Goal: Communication & Community: Answer question/provide support

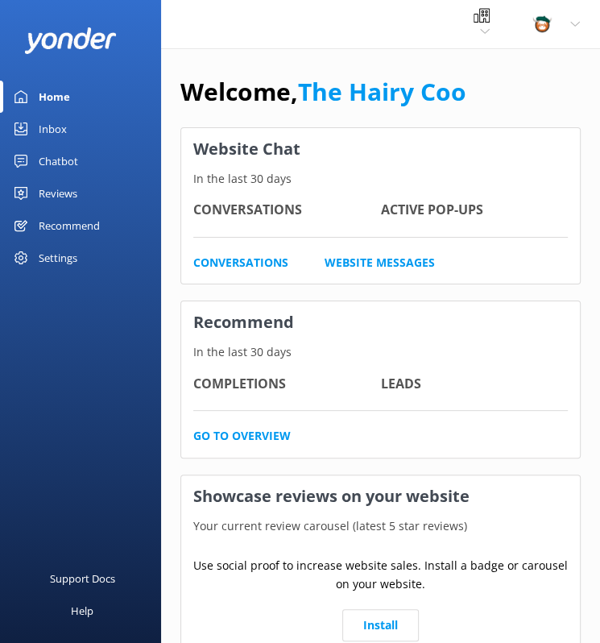
click at [56, 184] on div "Reviews" at bounding box center [58, 193] width 39 height 32
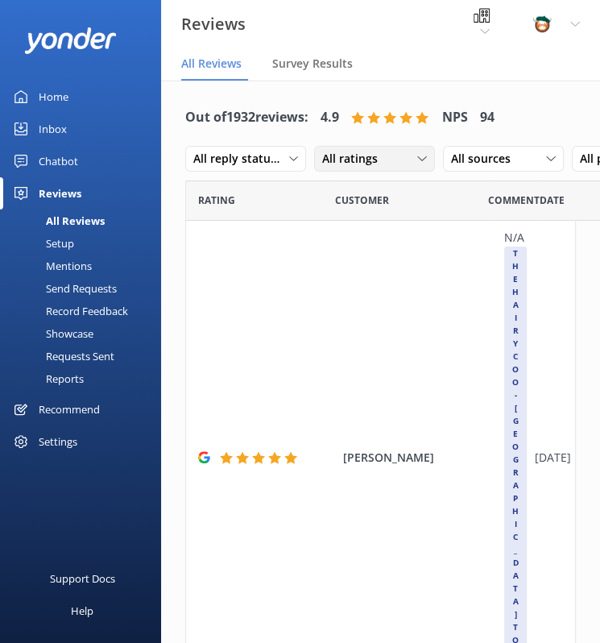
click at [403, 152] on div "All ratings" at bounding box center [374, 159] width 113 height 18
click at [394, 155] on div "All ratings" at bounding box center [374, 159] width 113 height 18
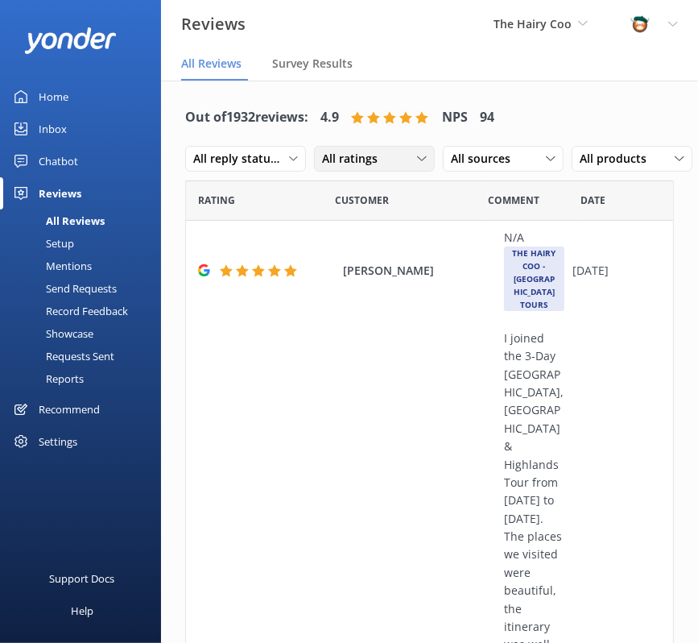
click at [390, 162] on div "All ratings" at bounding box center [374, 159] width 113 height 18
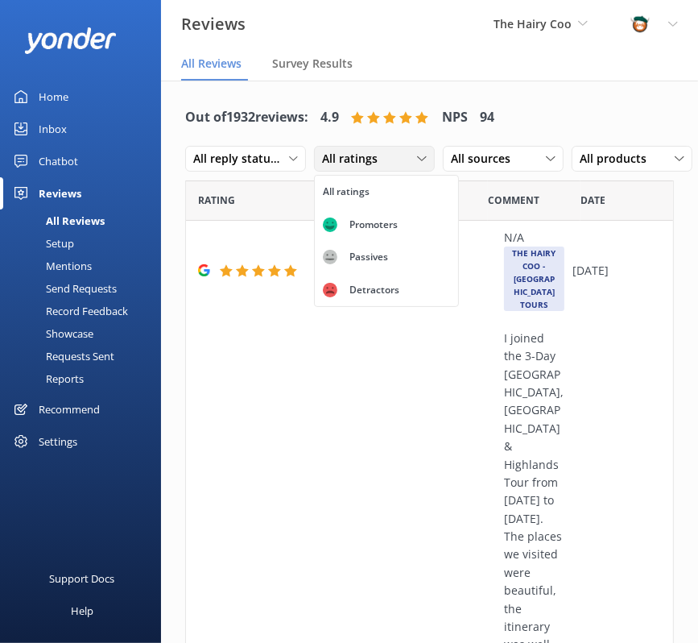
click at [390, 162] on div "All ratings" at bounding box center [374, 159] width 113 height 18
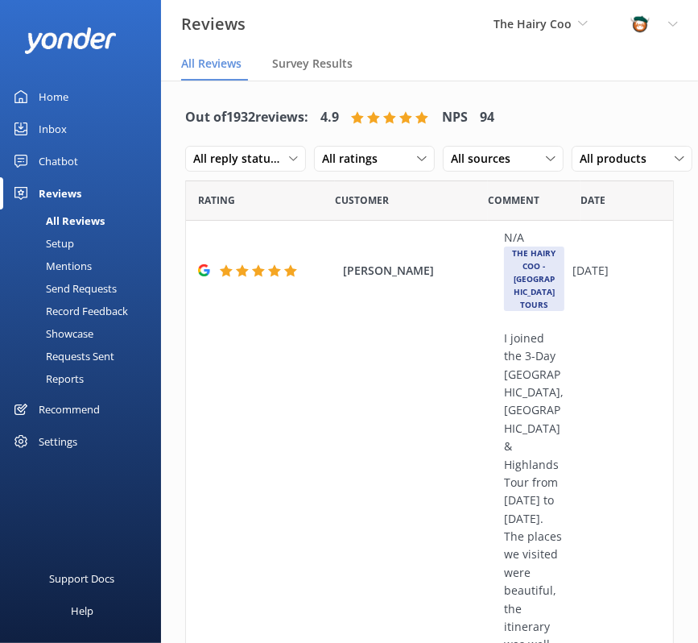
click at [312, 194] on div "Rating" at bounding box center [260, 200] width 149 height 40
click at [553, 120] on div "Out of 1932 reviews: 4.9 NPS 94 All reply statuses All reply statuses Needs a r…" at bounding box center [429, 139] width 489 height 84
click at [366, 161] on span "All ratings" at bounding box center [354, 159] width 65 height 18
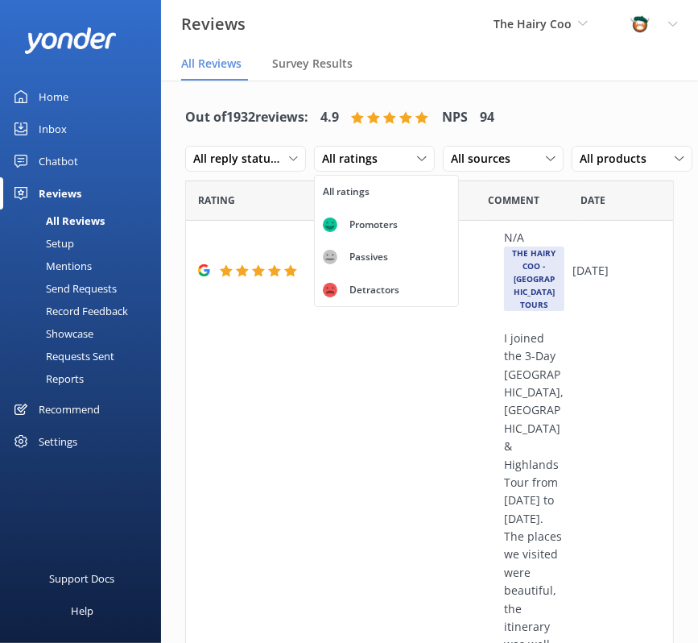
click at [558, 126] on div "Out of 1932 reviews: 4.9 NPS 94 All reply statuses All reply statuses Needs a r…" at bounding box center [429, 139] width 489 height 84
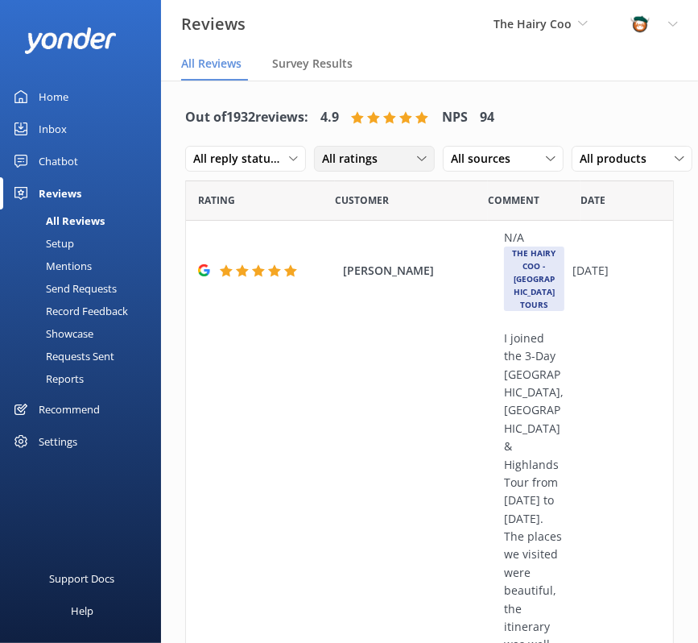
click at [361, 153] on span "All ratings" at bounding box center [354, 159] width 65 height 18
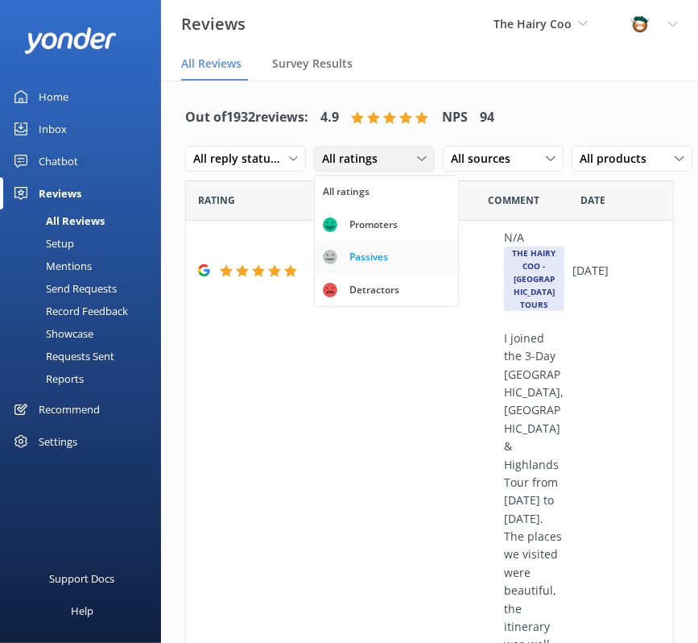
click at [353, 253] on div "Passives" at bounding box center [368, 257] width 63 height 16
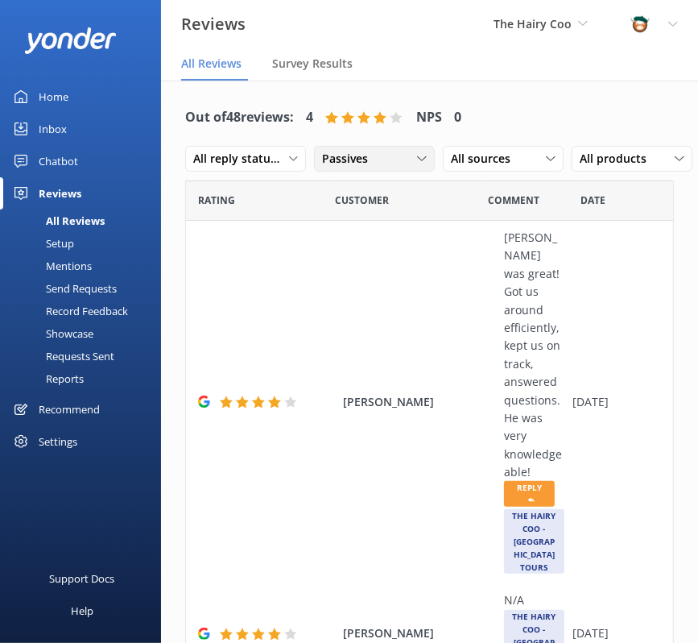
click at [357, 163] on span "Passives" at bounding box center [350, 159] width 56 height 18
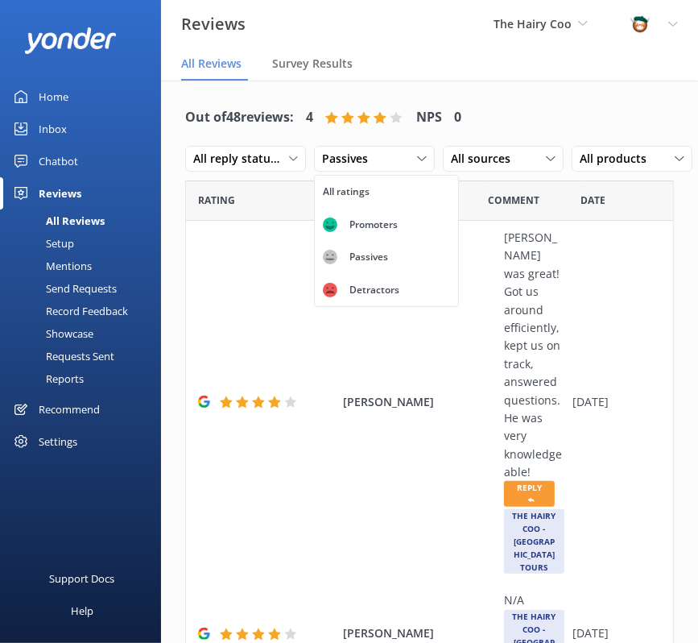
click at [561, 107] on div "Out of 48 reviews: 4 NPS 0 All reply statuses All reply statuses Needs a reply …" at bounding box center [429, 139] width 489 height 84
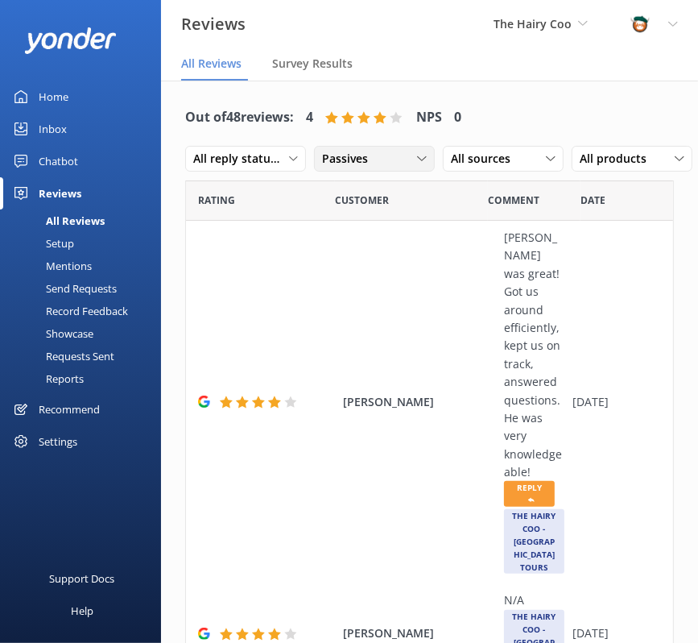
click at [378, 152] on div "Passives" at bounding box center [374, 159] width 113 height 18
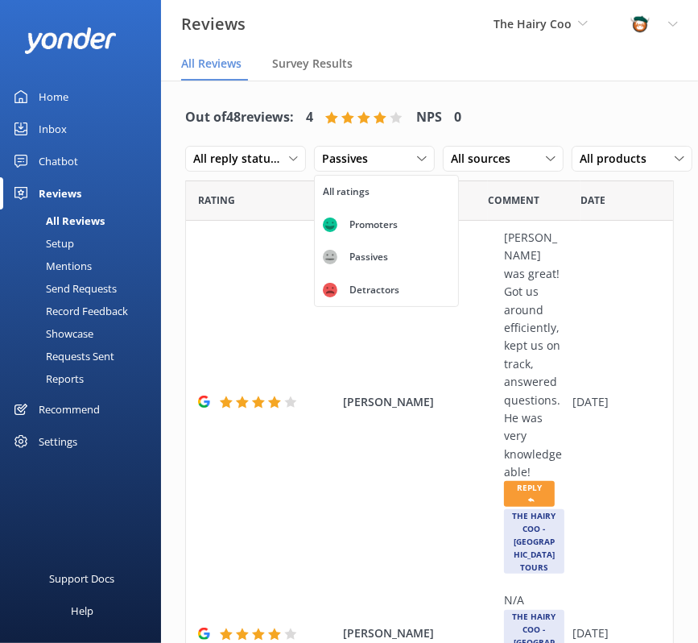
click at [570, 115] on div "Out of 48 reviews: 4 NPS 0 All reply statuses All reply statuses Needs a reply …" at bounding box center [429, 139] width 489 height 84
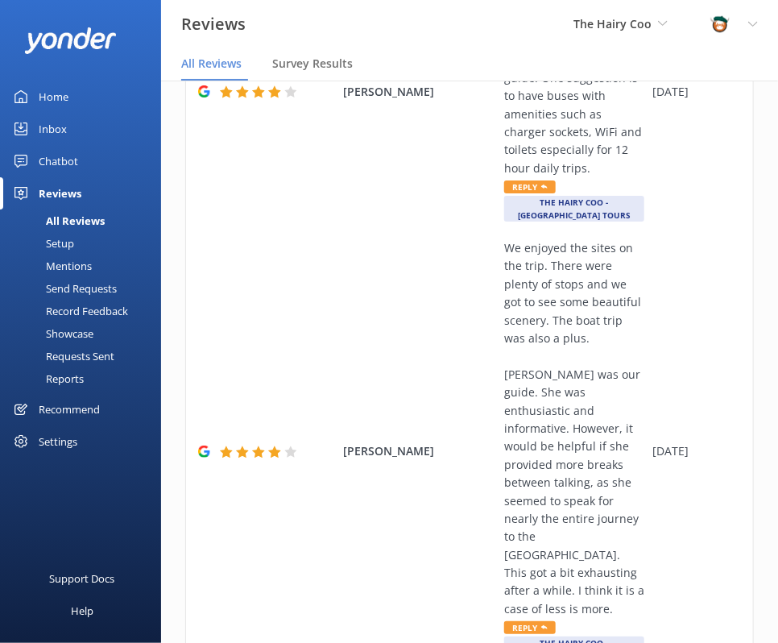
scroll to position [1680, 0]
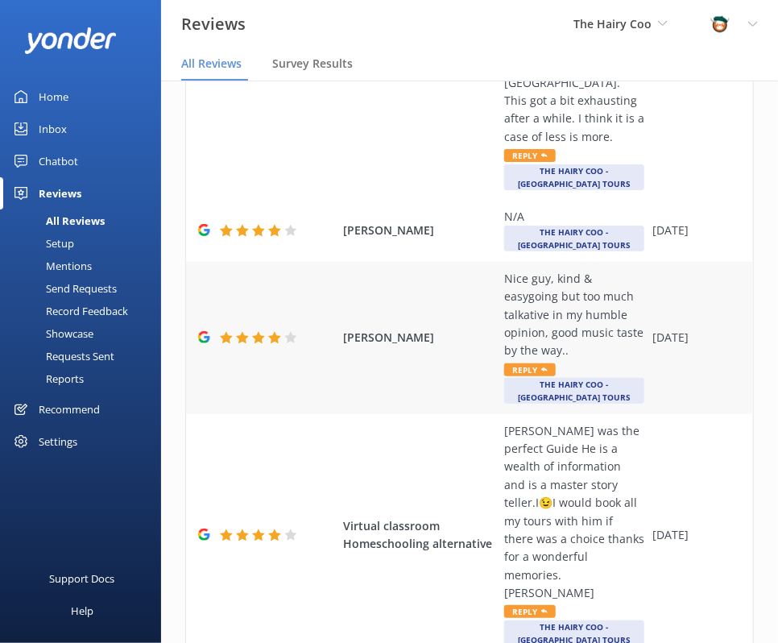
click at [585, 276] on div "Nice guy, kind & easygoing but too much talkative in my humble opinion, good mu…" at bounding box center [574, 315] width 140 height 90
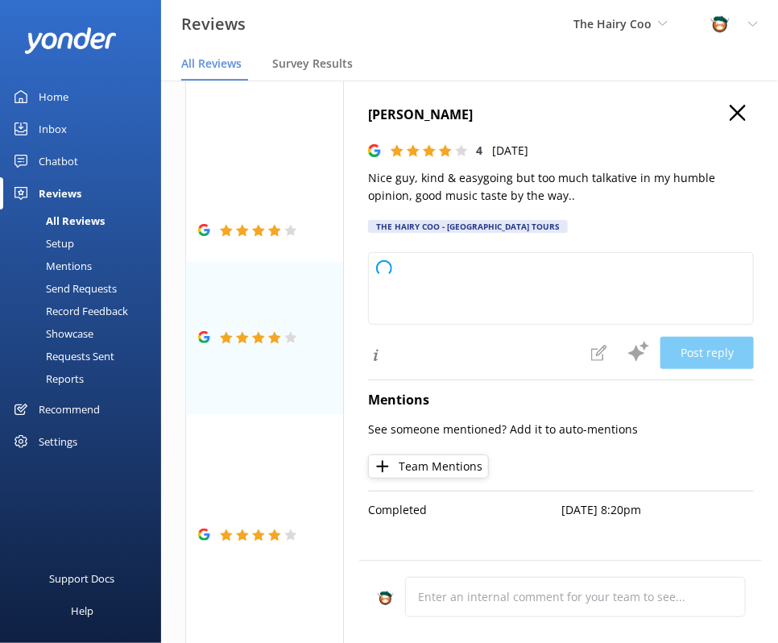
type textarea "Thank you for your feedback and kind words! We're glad you enjoyed the music an…"
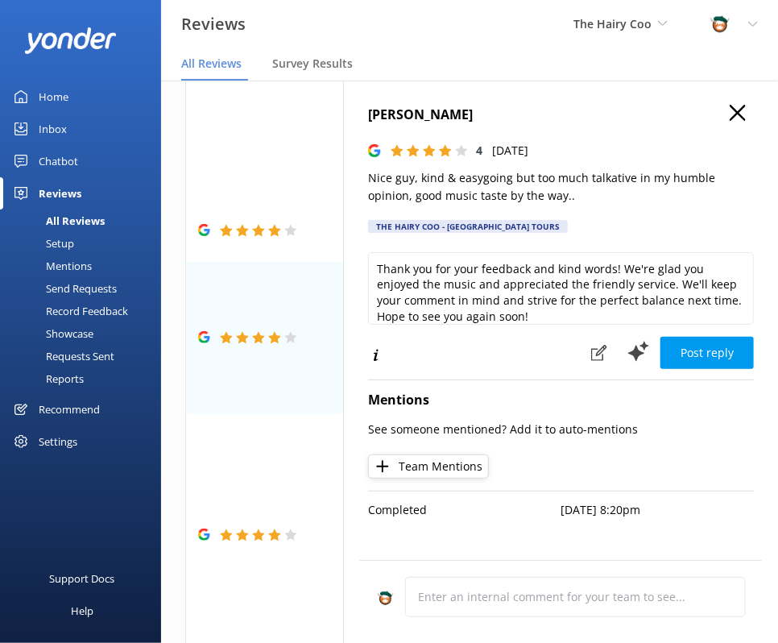
scroll to position [7, 0]
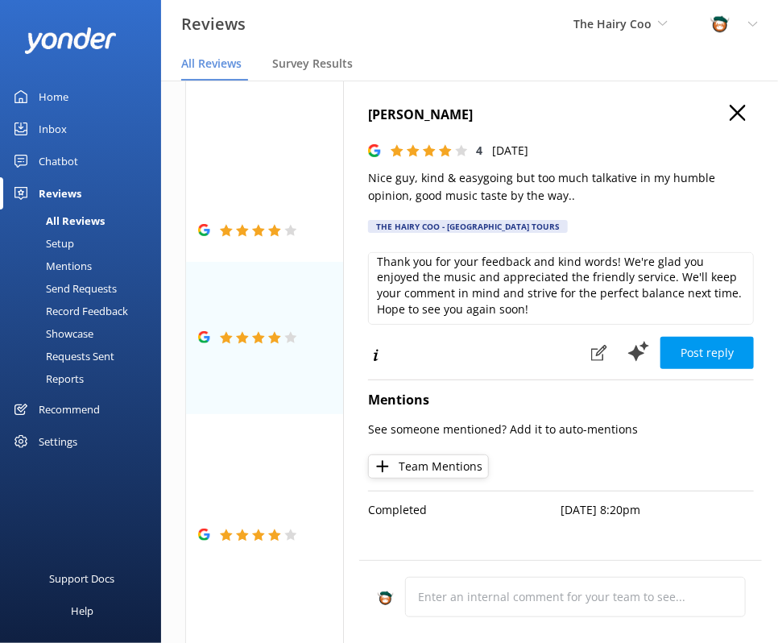
drag, startPoint x: 464, startPoint y: 115, endPoint x: 370, endPoint y: 113, distance: 93.4
click at [370, 113] on h4 "[PERSON_NAME]" at bounding box center [561, 115] width 386 height 21
copy h4 "[PERSON_NAME]"
click at [599, 114] on icon "button" at bounding box center [738, 113] width 16 height 16
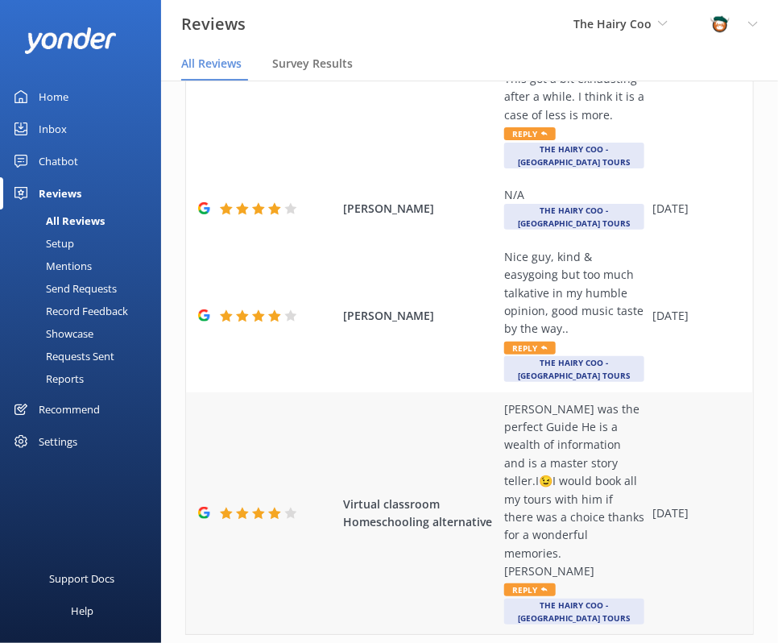
scroll to position [32, 0]
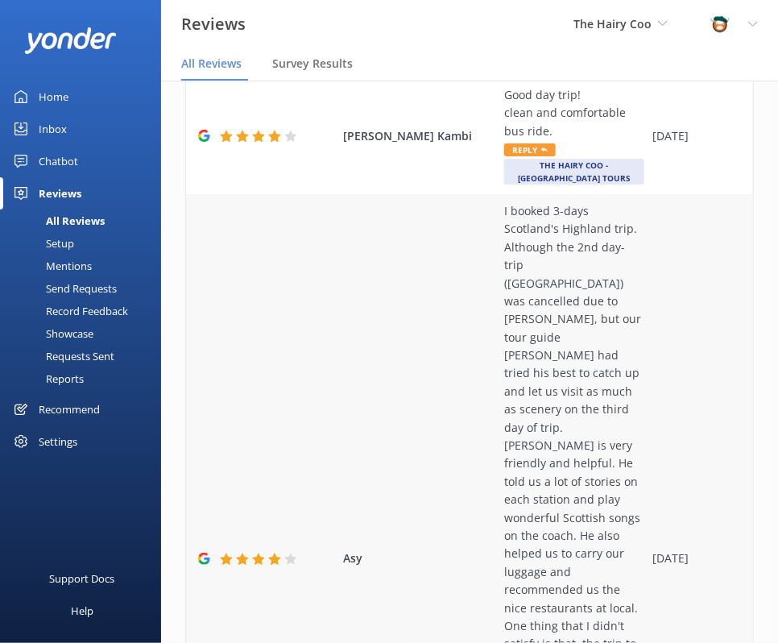
scroll to position [134, 0]
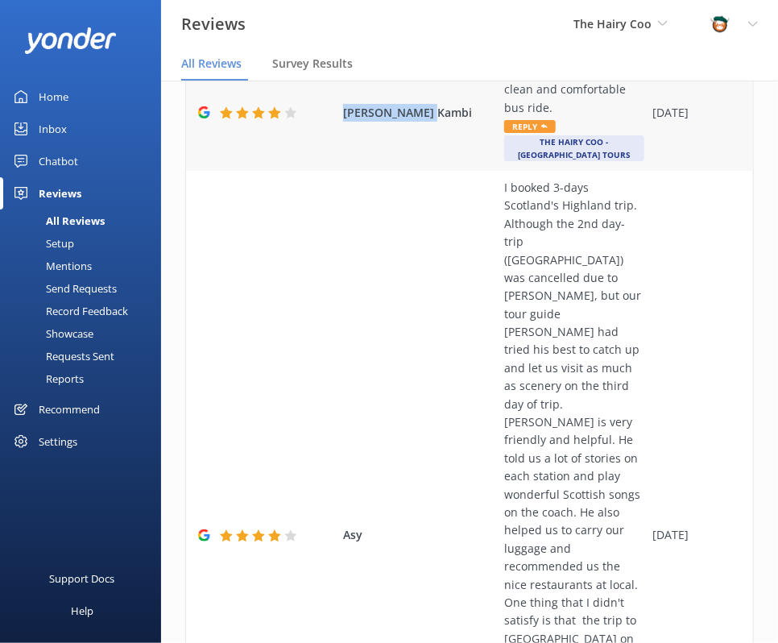
drag, startPoint x: 435, startPoint y: 112, endPoint x: 345, endPoint y: 110, distance: 90.2
click at [345, 110] on span "[PERSON_NAME] Kambi" at bounding box center [419, 113] width 153 height 18
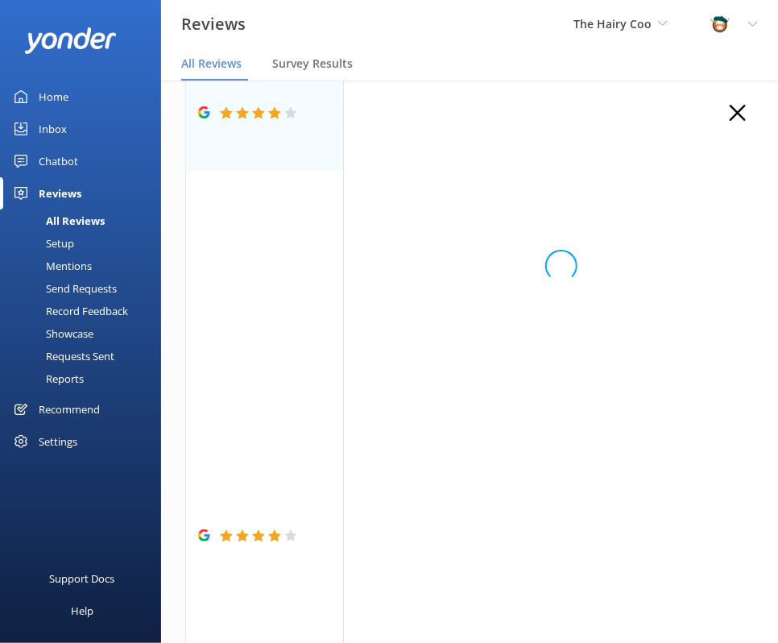
copy span "[PERSON_NAME] Kambi"
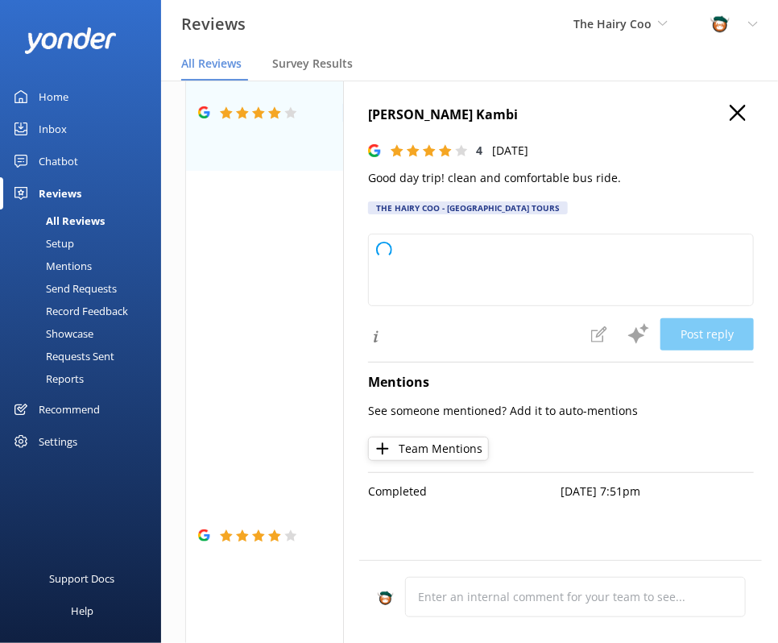
type textarea "Thank you for your feedback! We're glad you enjoyed the trip and found the bus …"
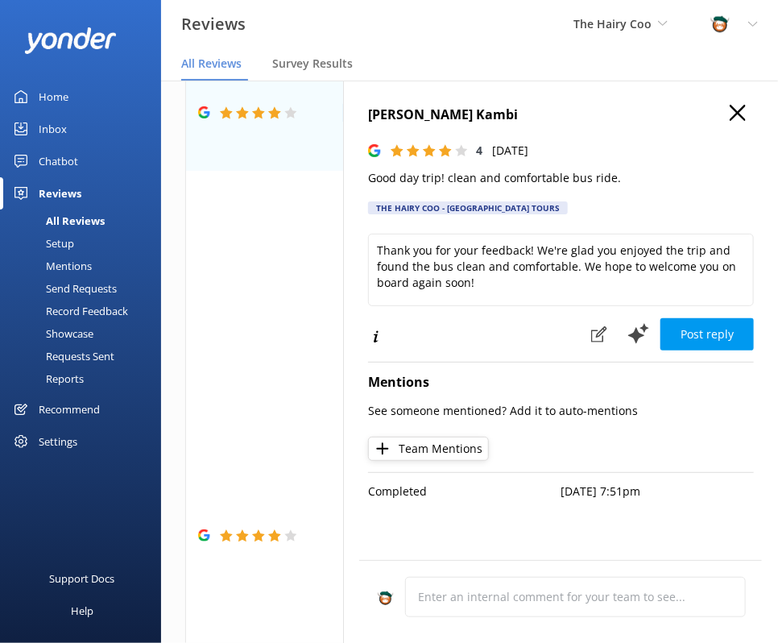
click at [599, 111] on icon "button" at bounding box center [738, 113] width 16 height 16
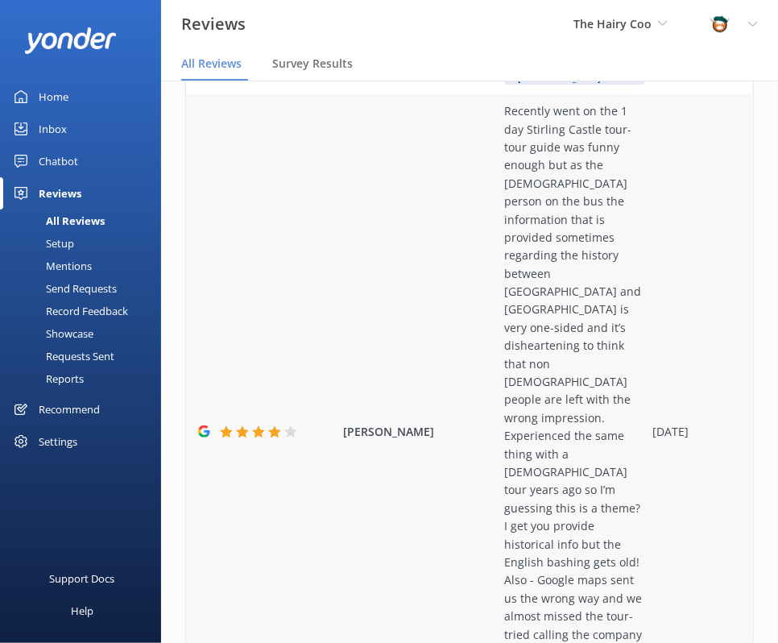
scroll to position [1073, 0]
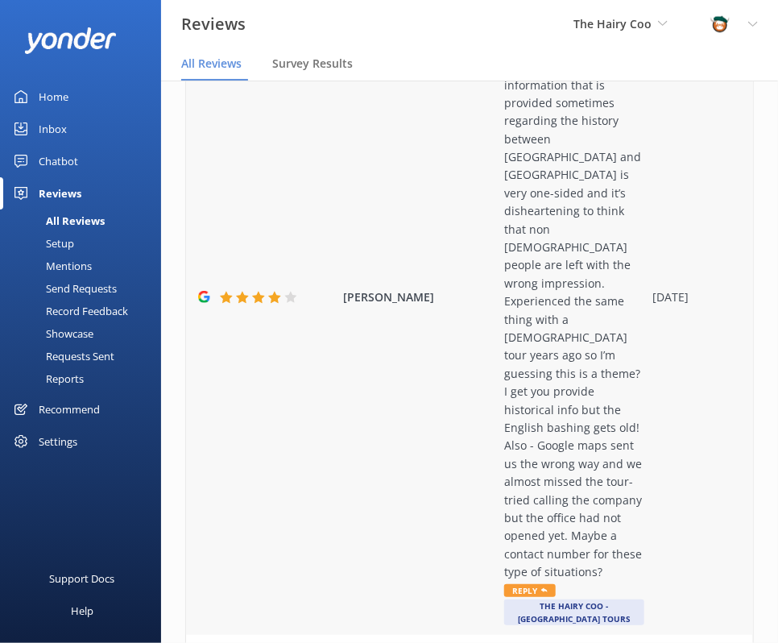
drag, startPoint x: 455, startPoint y: 203, endPoint x: 346, endPoint y: 204, distance: 108.7
click at [346, 288] on span "[PERSON_NAME]" at bounding box center [419, 297] width 153 height 18
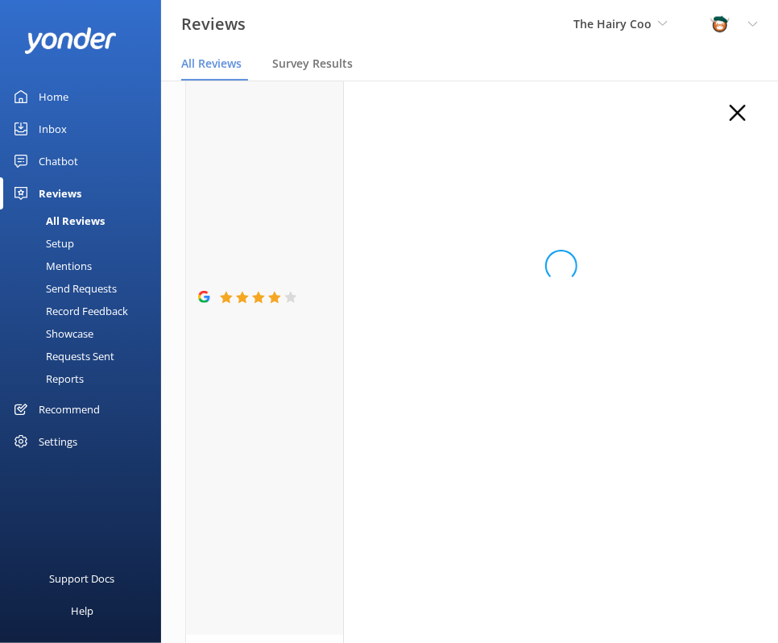
copy span "[PERSON_NAME]"
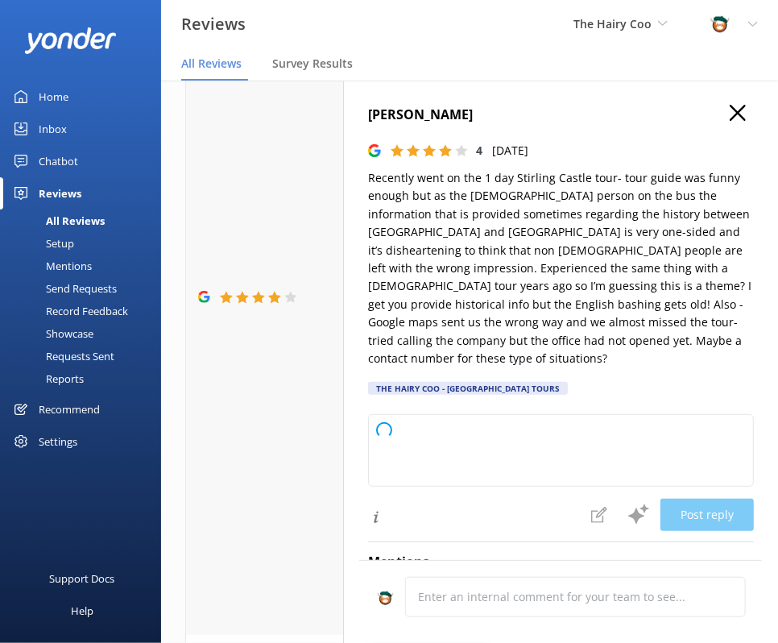
type textarea "Thank you for your feedback and for joining our Stirling Castle tour. We’re gla…"
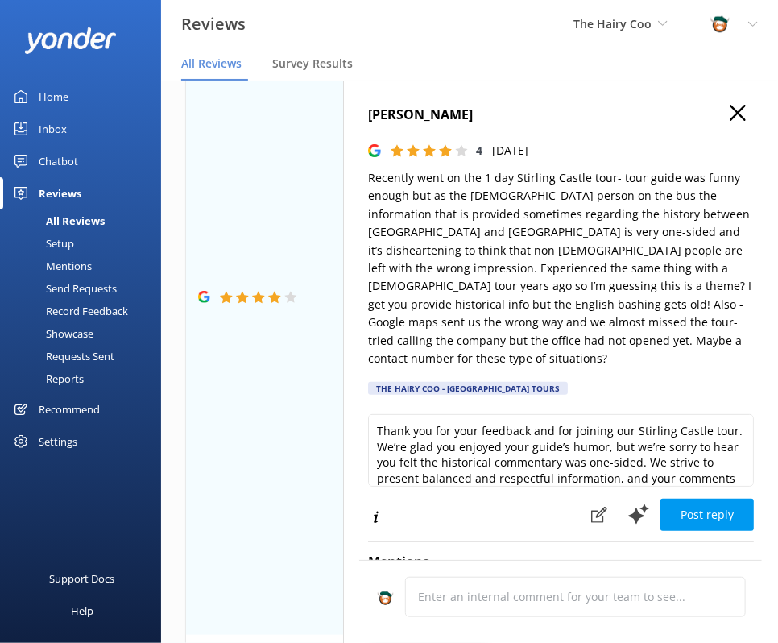
click at [599, 114] on icon "button" at bounding box center [738, 113] width 16 height 16
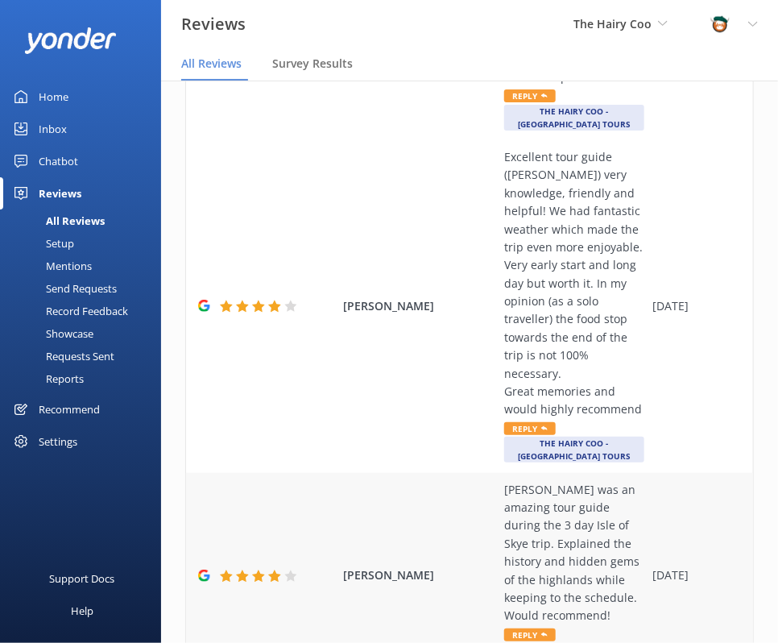
scroll to position [3411, 0]
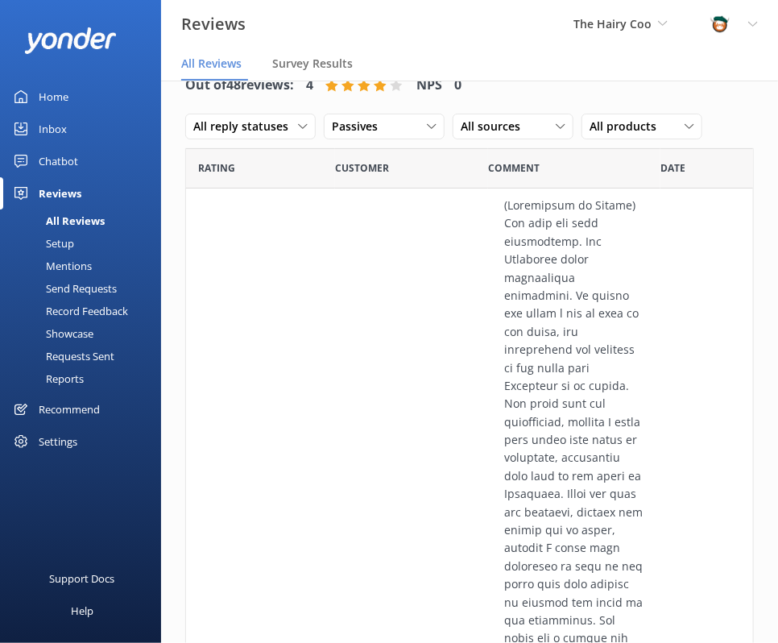
click at [386, 139] on div "Passives All ratings Promoters Passives Detractors" at bounding box center [384, 127] width 121 height 27
click at [390, 128] on div "Passives" at bounding box center [384, 127] width 113 height 18
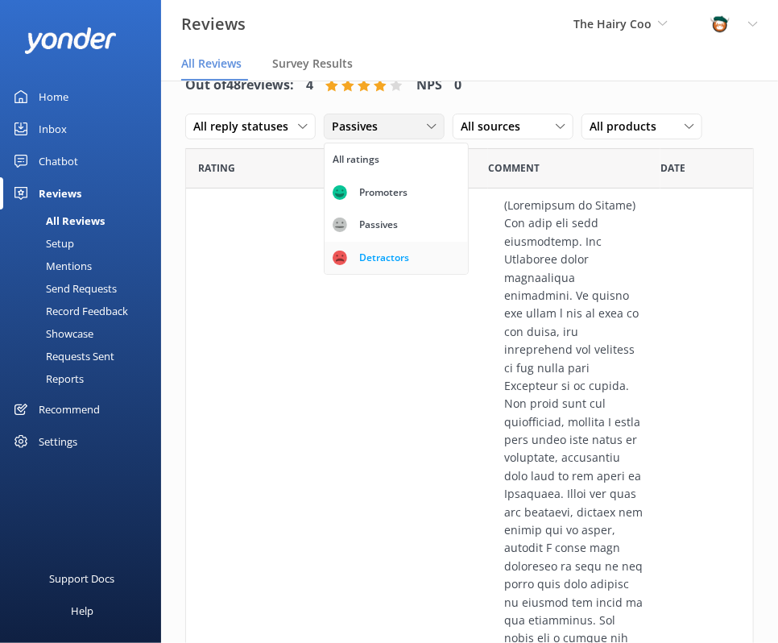
click at [356, 258] on div "Detractors" at bounding box center [384, 258] width 74 height 16
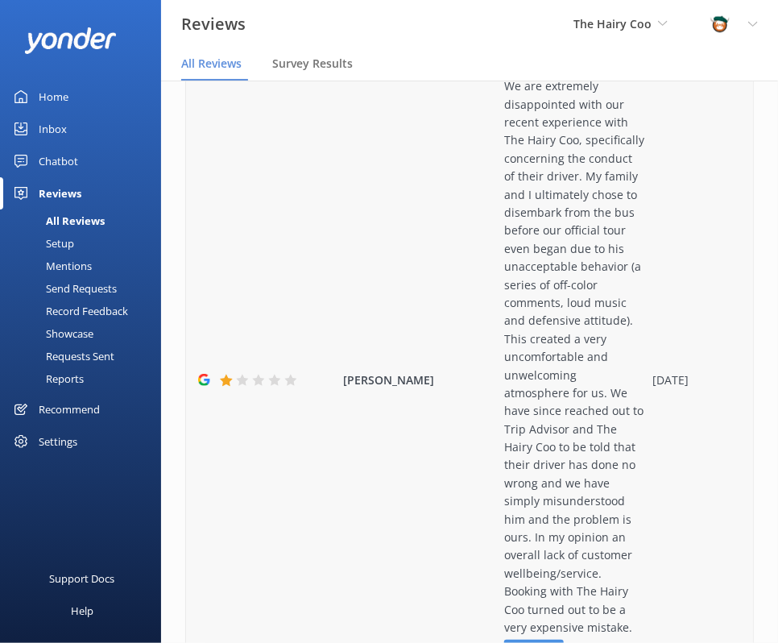
scroll to position [2416, 0]
